Goal: Navigation & Orientation: Find specific page/section

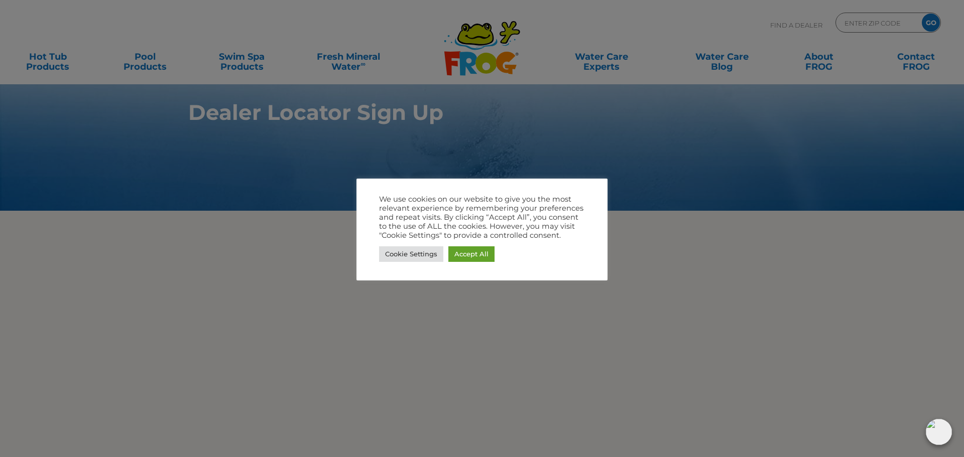
drag, startPoint x: 176, startPoint y: 164, endPoint x: 180, endPoint y: 153, distance: 11.8
click at [176, 164] on div at bounding box center [482, 228] width 964 height 457
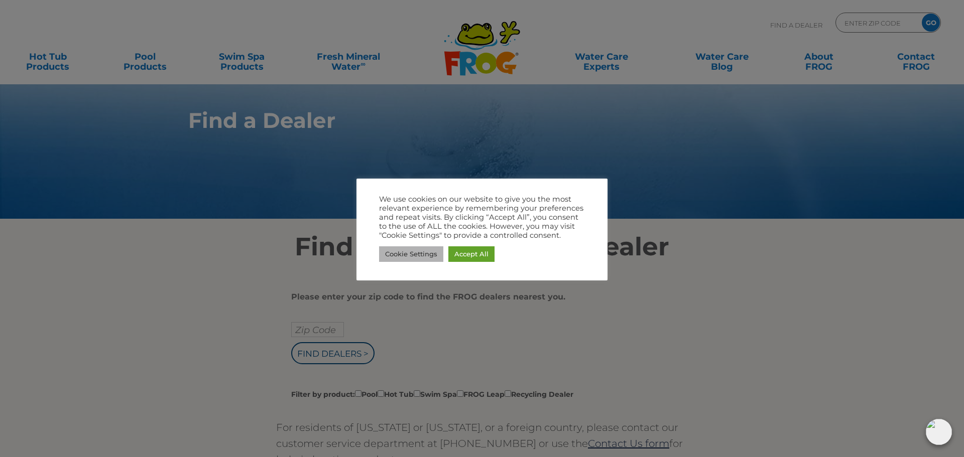
click at [426, 259] on link "Cookie Settings" at bounding box center [411, 254] width 64 height 16
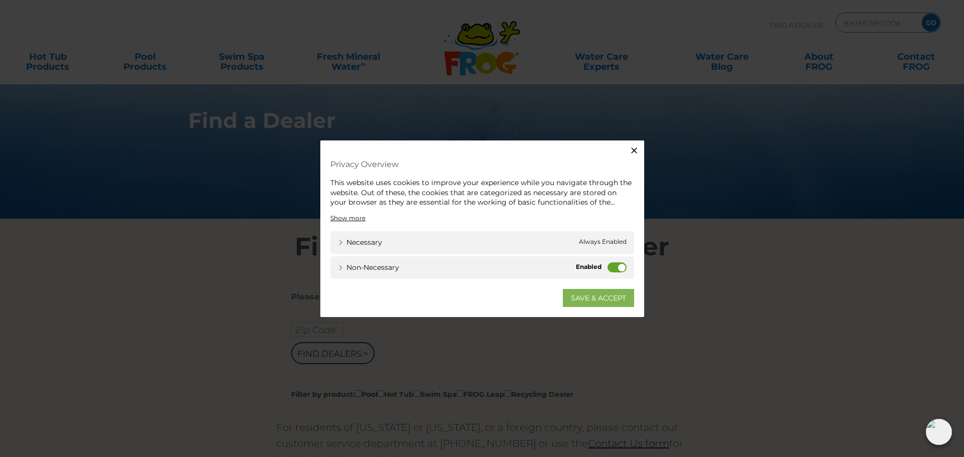
click at [604, 295] on link "SAVE & ACCEPT" at bounding box center [598, 298] width 71 height 18
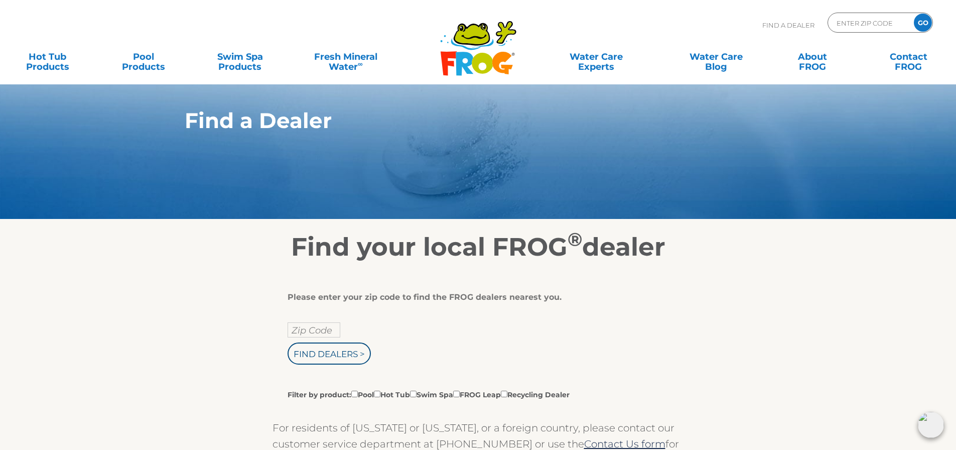
click at [772, 29] on p "Find A Dealer" at bounding box center [788, 25] width 52 height 25
click at [856, 26] on input "Zip Code Form" at bounding box center [870, 23] width 68 height 15
type input "67209"
click at [914, 14] on input "GO" at bounding box center [923, 23] width 18 height 18
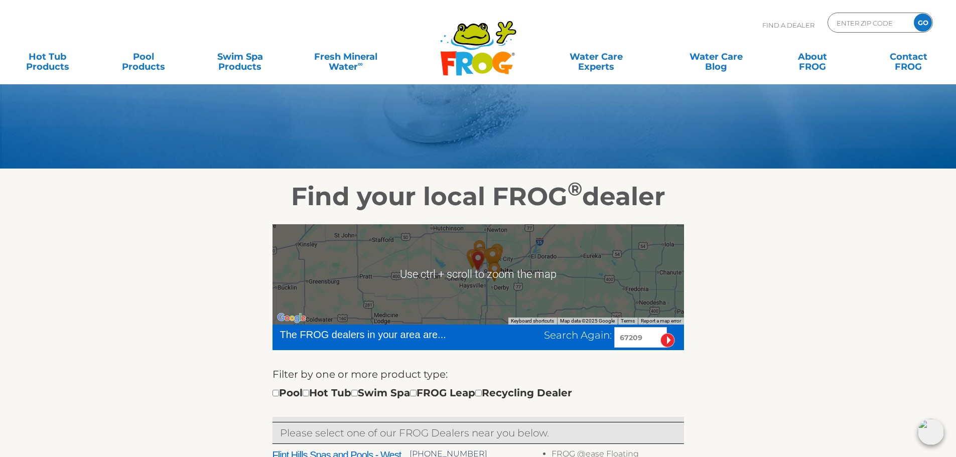
scroll to position [100, 0]
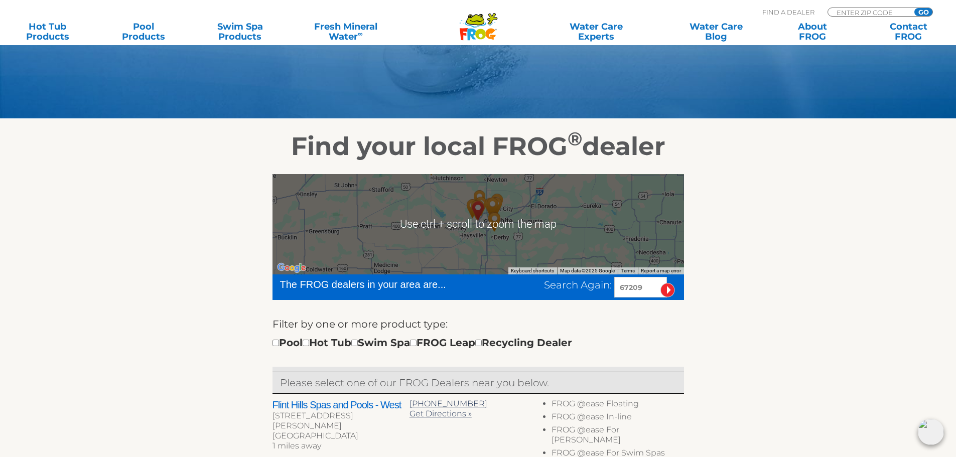
click at [551, 224] on div at bounding box center [479, 224] width 412 height 100
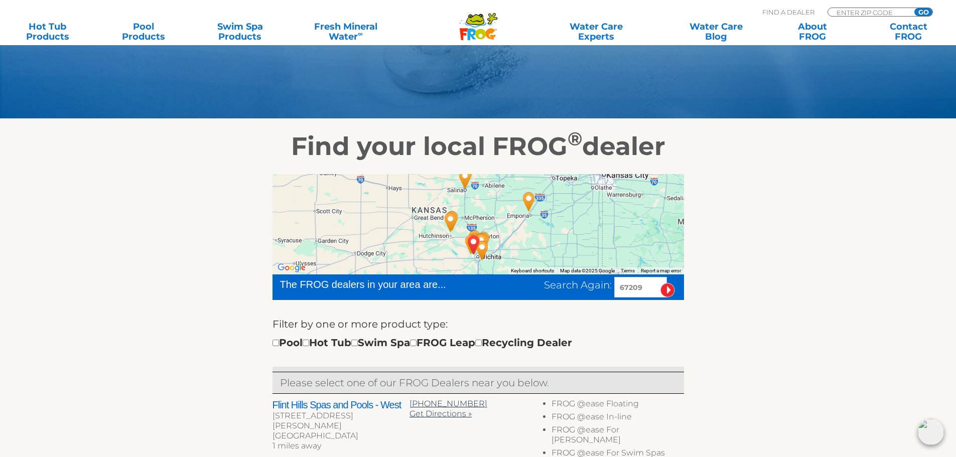
drag, startPoint x: 483, startPoint y: 221, endPoint x: 444, endPoint y: 256, distance: 52.3
click at [444, 256] on div at bounding box center [479, 224] width 412 height 100
click at [453, 219] on img "Pools Plus Inc - Hutchinson - 39 miles away." at bounding box center [450, 222] width 23 height 27
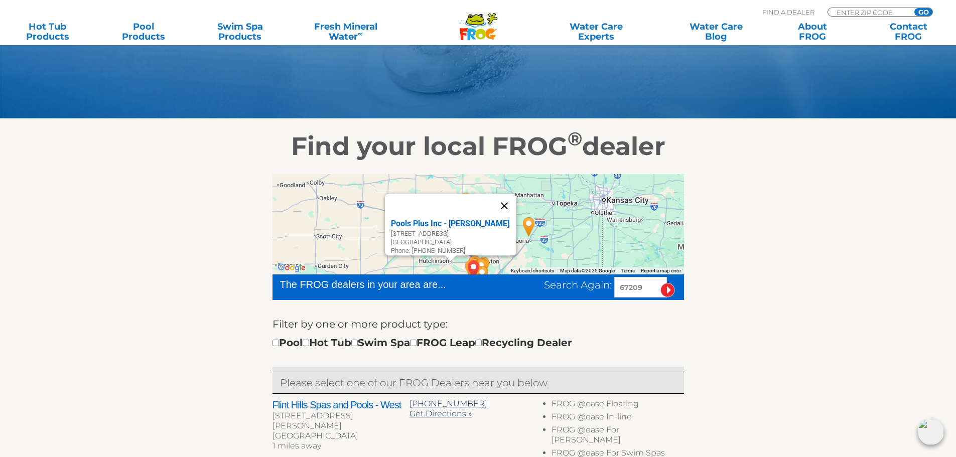
click at [506, 198] on button "Close" at bounding box center [504, 206] width 24 height 24
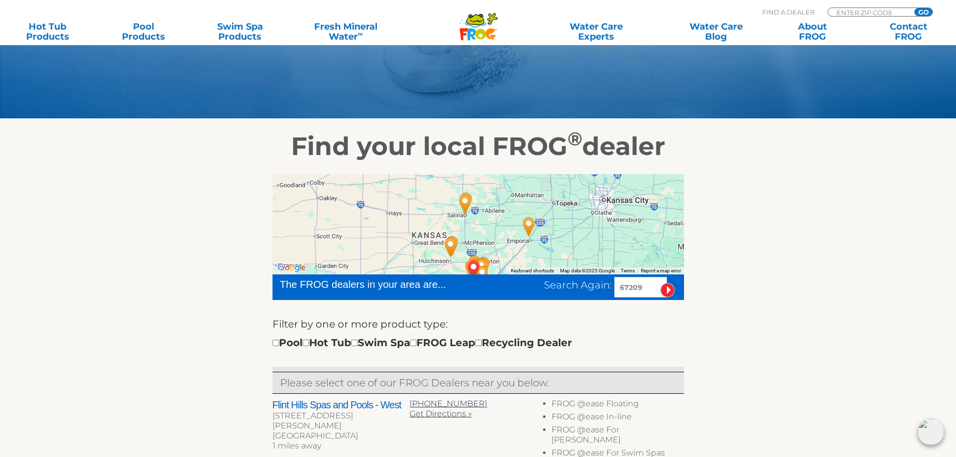
click at [455, 240] on img "Pools Plus Inc - Hutchinson - 39 miles away." at bounding box center [450, 247] width 23 height 27
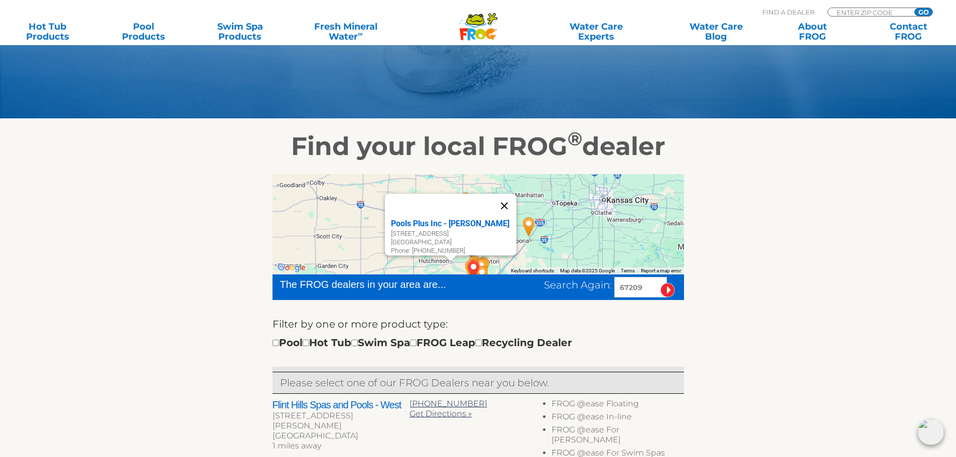
click at [506, 201] on button "Close" at bounding box center [504, 206] width 24 height 24
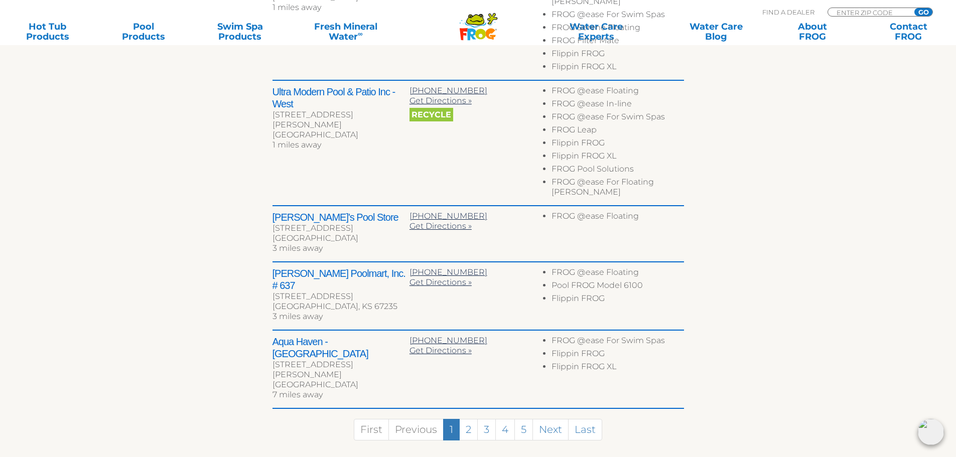
scroll to position [552, 0]
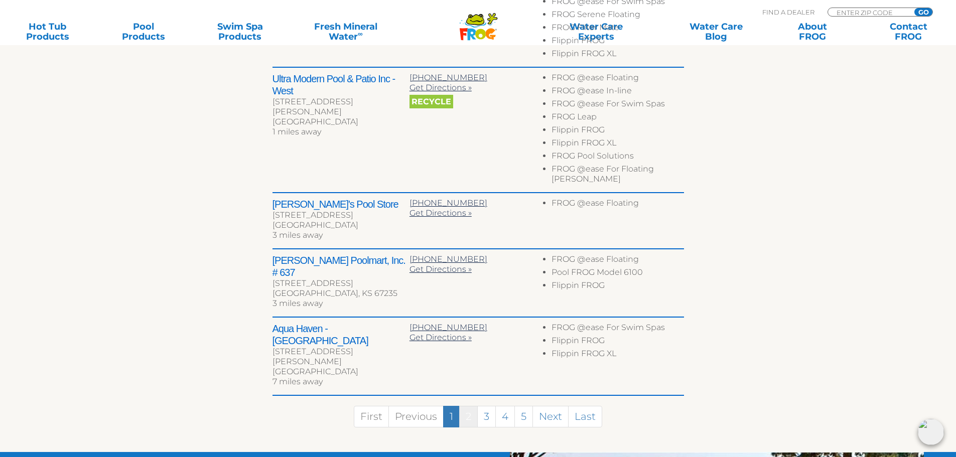
click at [469, 406] on link "2" at bounding box center [468, 417] width 19 height 22
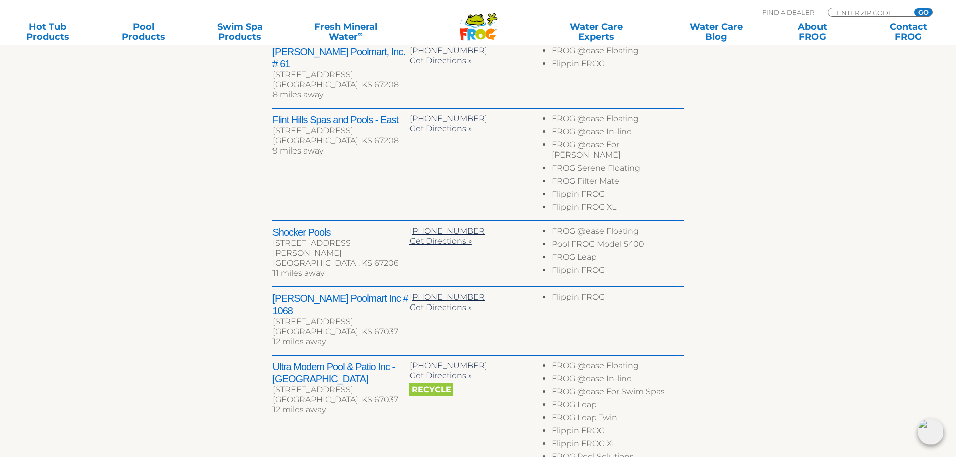
scroll to position [509, 0]
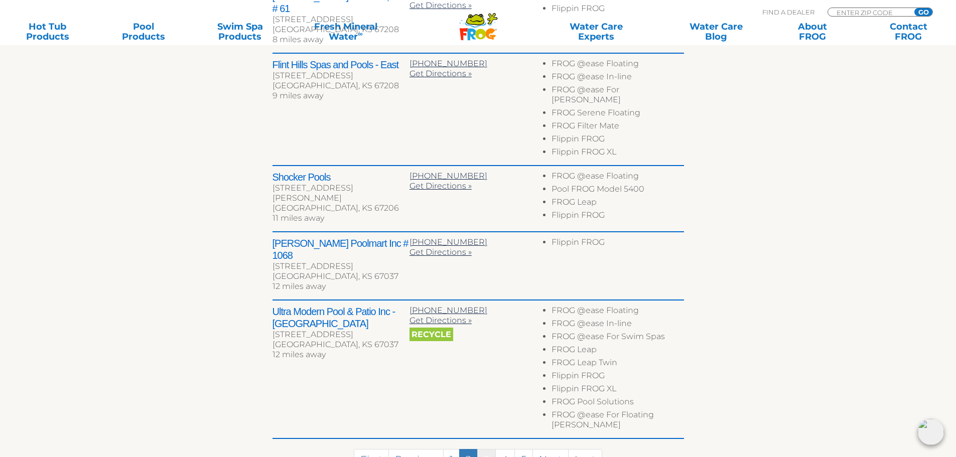
click at [488, 449] on link "3" at bounding box center [486, 460] width 19 height 22
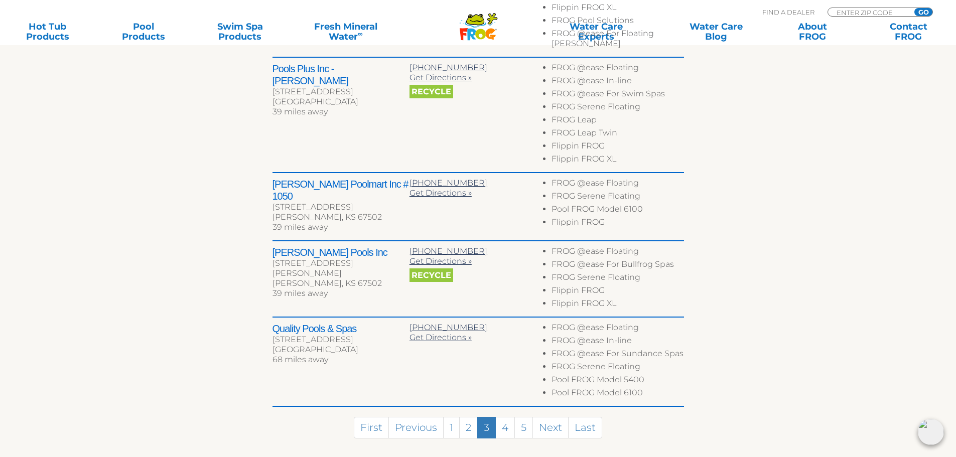
scroll to position [512, 0]
